Goal: Information Seeking & Learning: Compare options

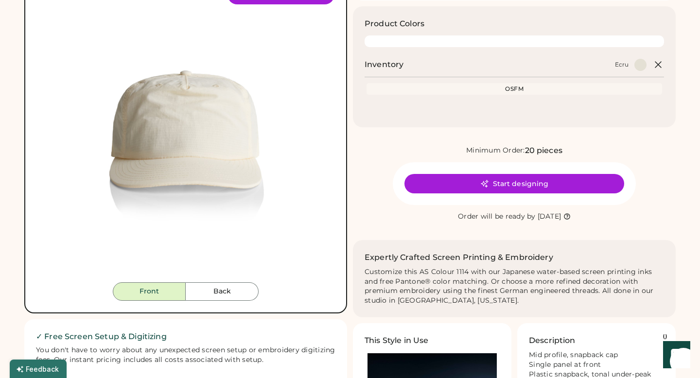
scroll to position [95, 0]
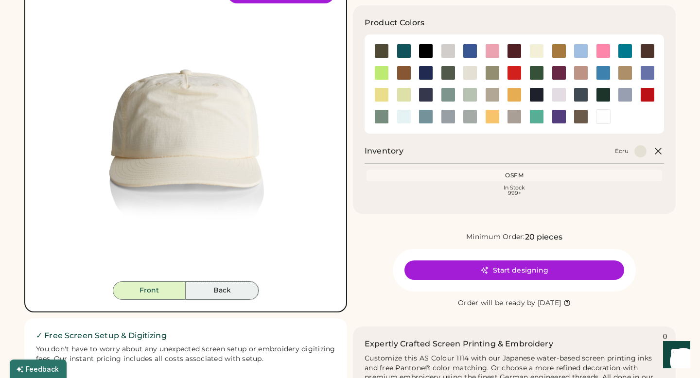
click at [228, 293] on button "Back" at bounding box center [222, 291] width 73 height 18
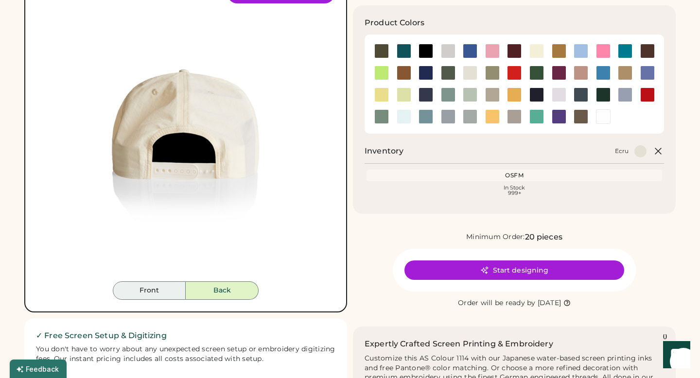
click at [167, 290] on button "Front" at bounding box center [149, 291] width 73 height 18
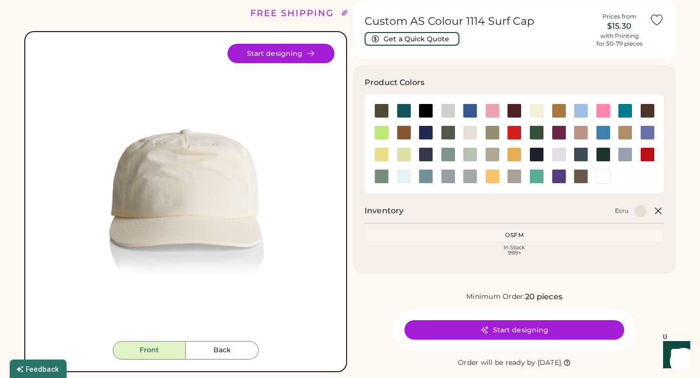
scroll to position [20, 0]
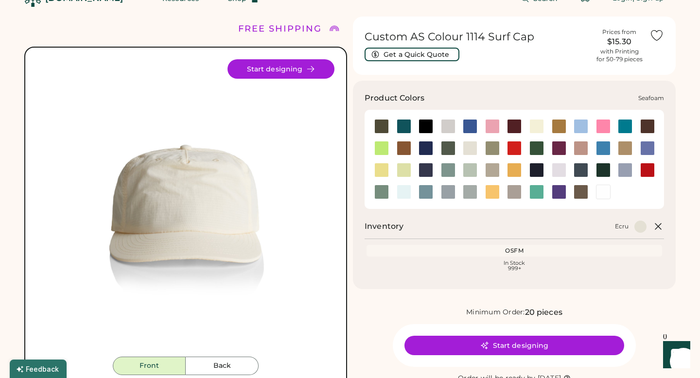
click at [412, 188] on div at bounding box center [404, 192] width 22 height 15
click at [401, 191] on div at bounding box center [404, 192] width 15 height 15
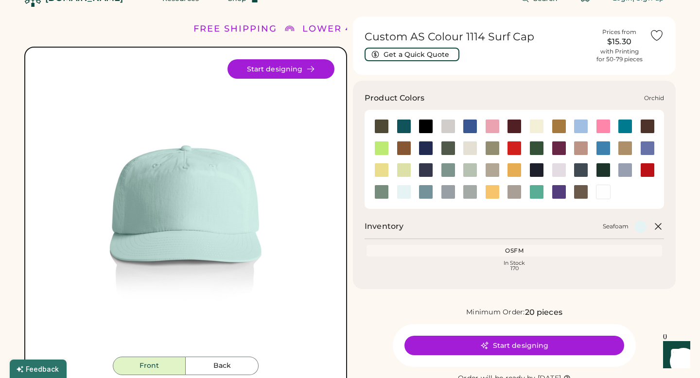
click at [557, 165] on div at bounding box center [559, 170] width 15 height 15
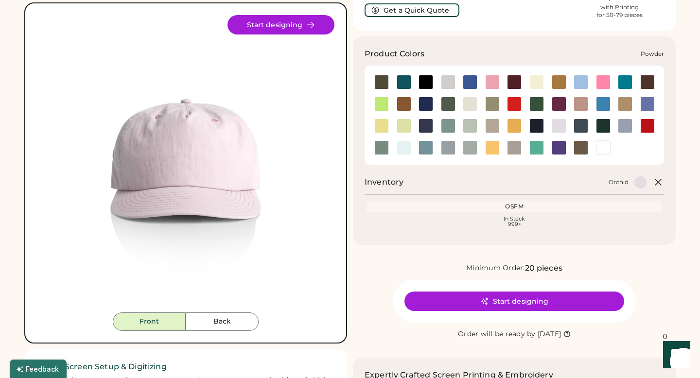
scroll to position [64, 0]
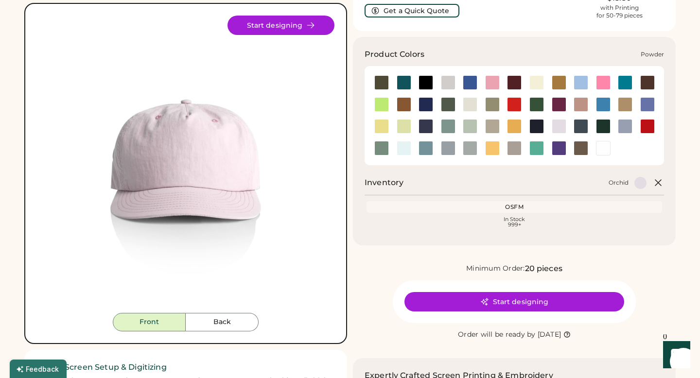
click at [623, 128] on div at bounding box center [625, 126] width 15 height 15
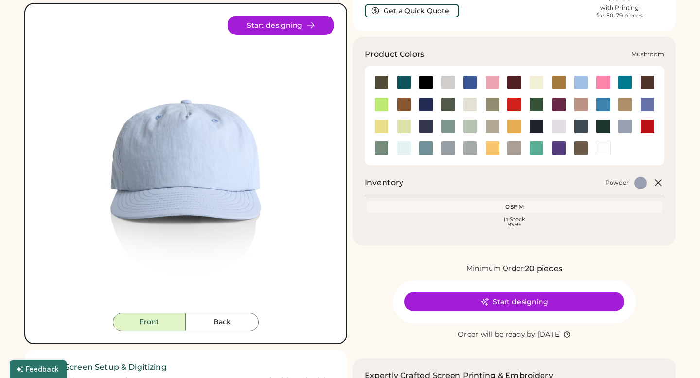
click at [489, 126] on div at bounding box center [492, 126] width 15 height 15
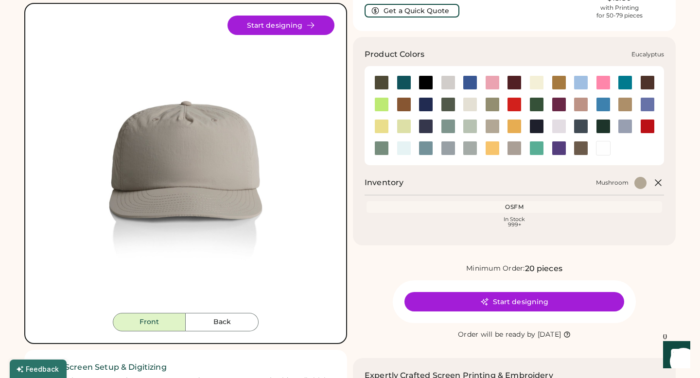
click at [491, 100] on div at bounding box center [492, 104] width 15 height 15
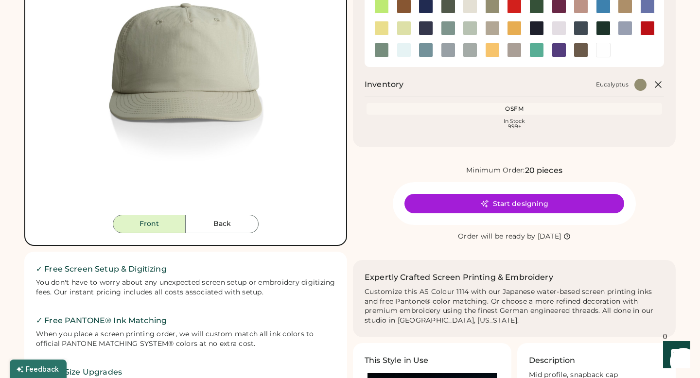
scroll to position [162, 0]
